Goal: Find specific page/section: Find specific page/section

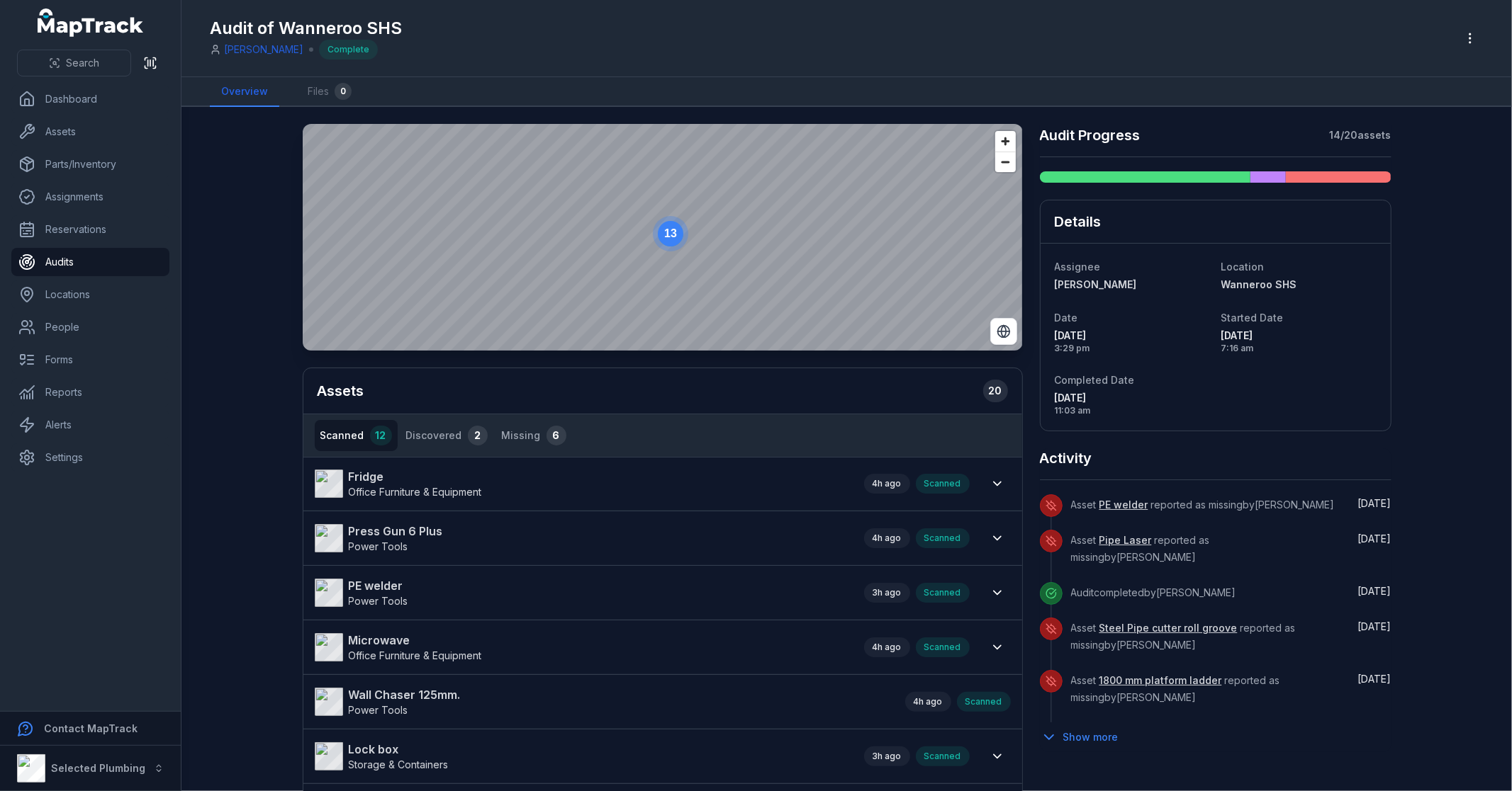
drag, startPoint x: 236, startPoint y: 401, endPoint x: 248, endPoint y: 344, distance: 58.2
click at [248, 344] on main "13 Assets 20 Scanned 12 Discovered 2 Missing 6 Fridge Office Furniture & Equipm…" at bounding box center [846, 449] width 1330 height 685
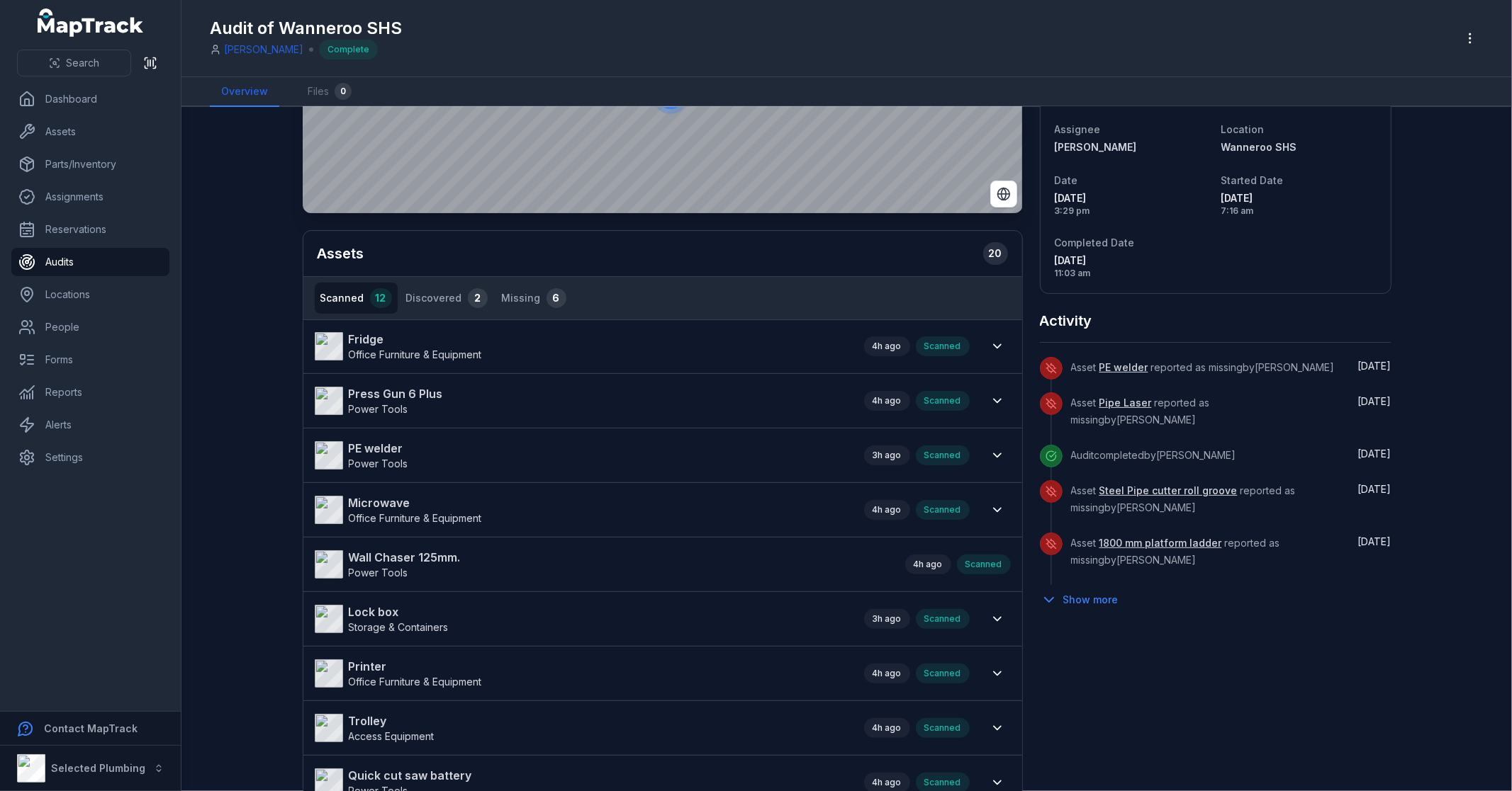
scroll to position [236, 0]
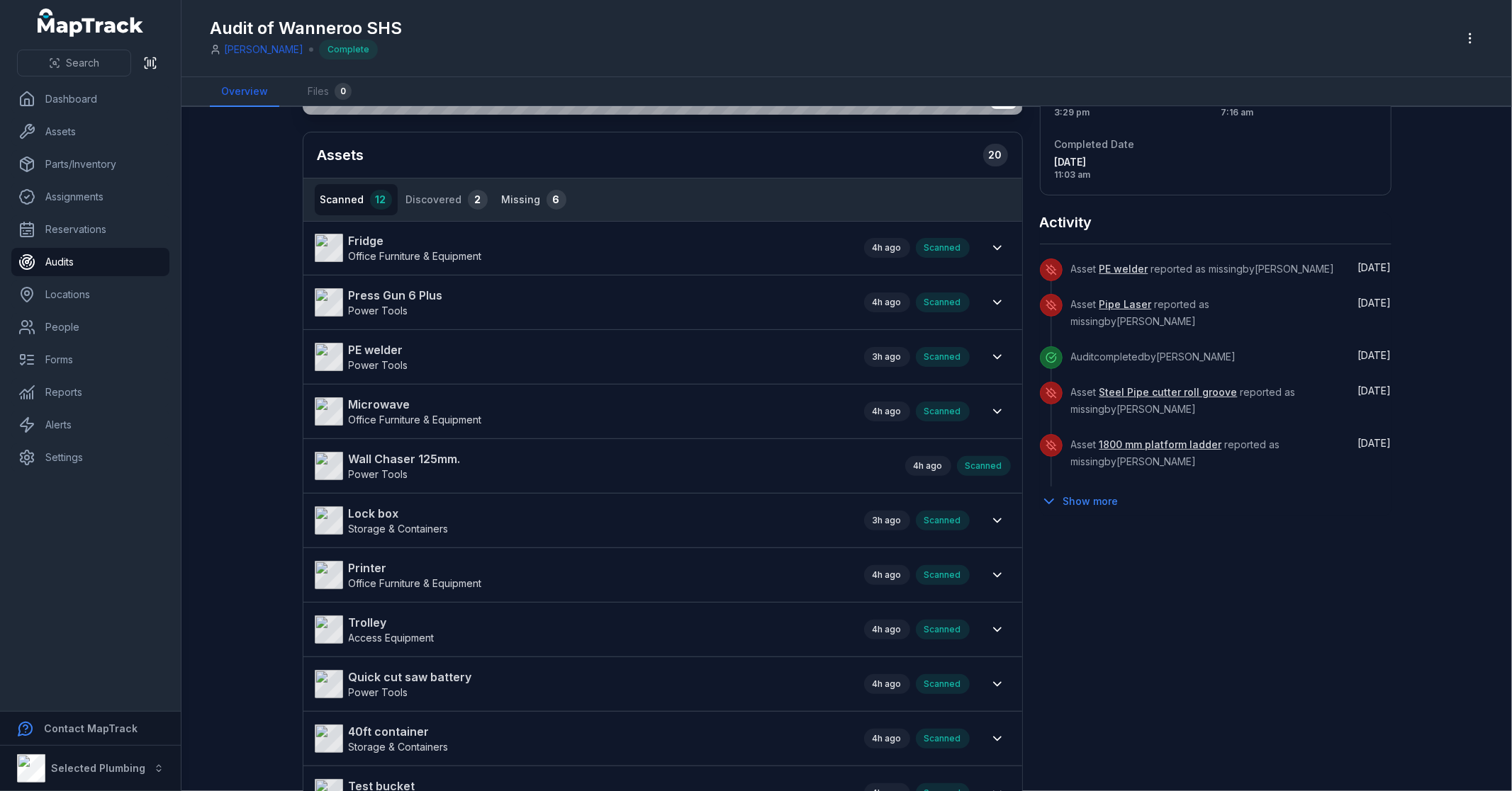
click at [505, 196] on button "Missing 6" at bounding box center [534, 200] width 76 height 31
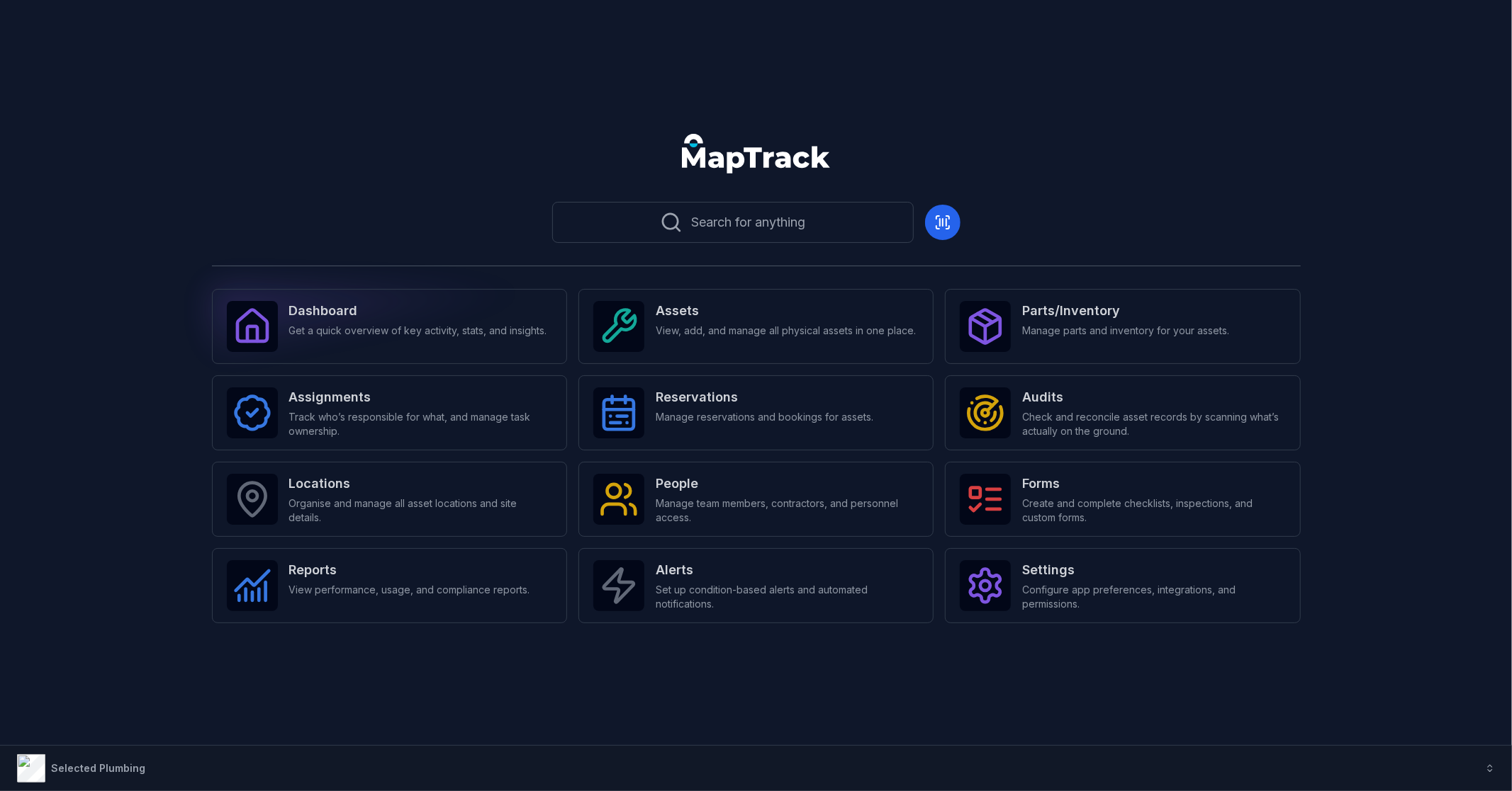
click at [403, 342] on div "Dashboard Get a quick overview of key activity, stats, and insights." at bounding box center [389, 326] width 355 height 75
